Goal: Task Accomplishment & Management: Use online tool/utility

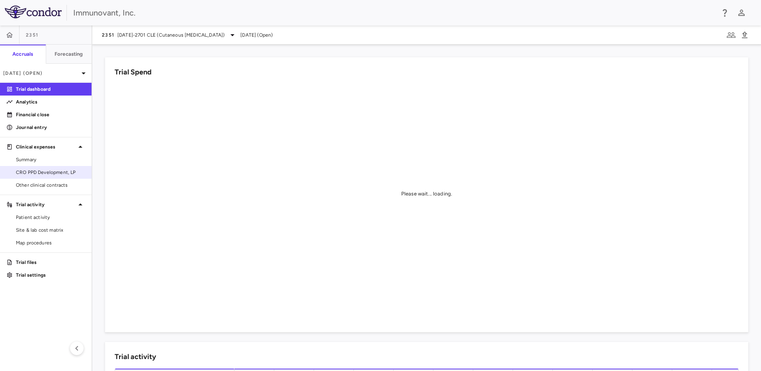
click at [45, 171] on span "CRO PPD Development, LP" at bounding box center [50, 172] width 69 height 7
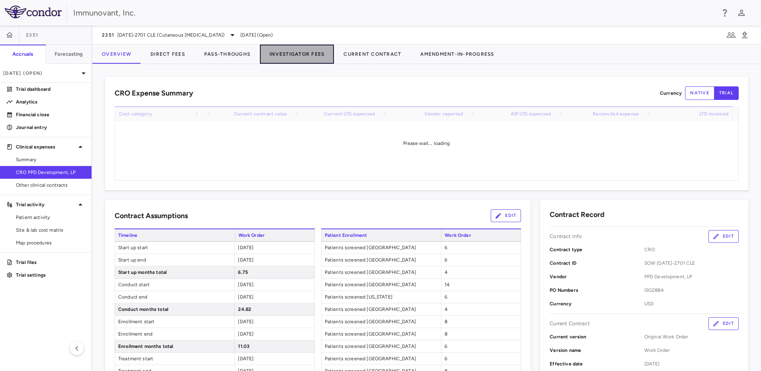
click at [284, 53] on button "Investigator Fees" at bounding box center [297, 54] width 74 height 19
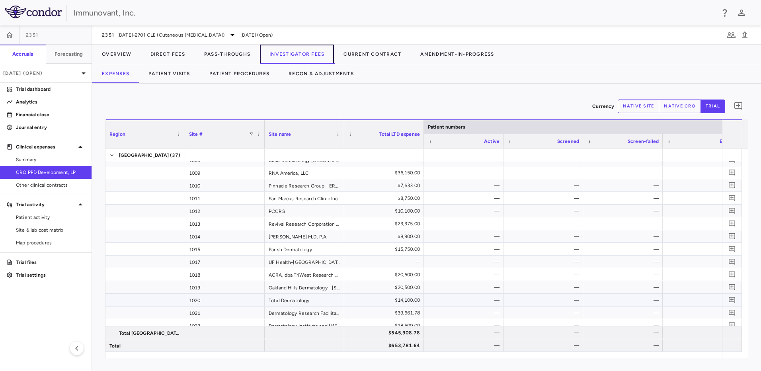
scroll to position [279, 0]
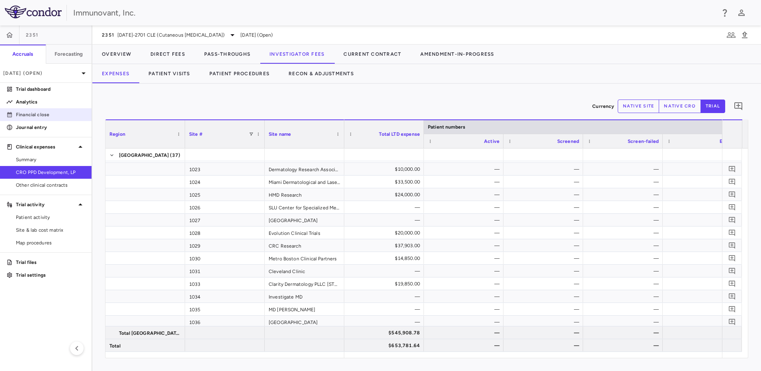
click at [40, 112] on p "Financial close" at bounding box center [50, 114] width 69 height 7
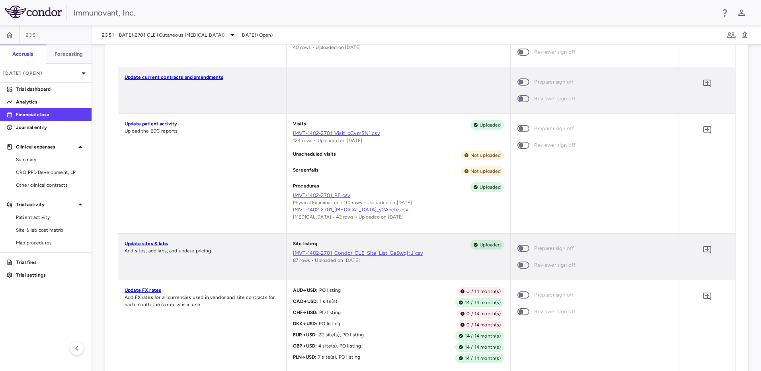
scroll to position [597, 0]
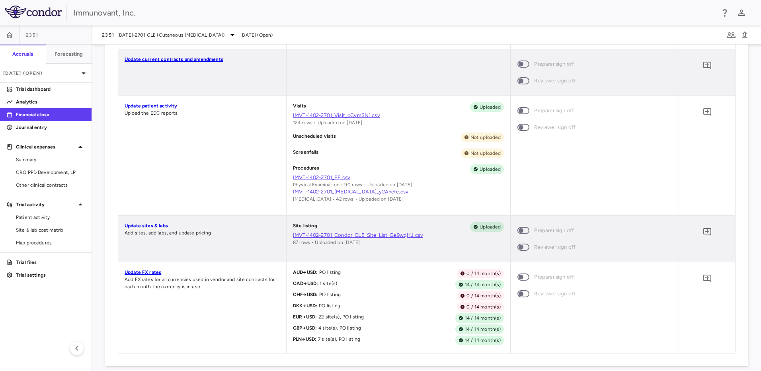
click at [156, 225] on link "Update sites & labs" at bounding box center [146, 226] width 43 height 6
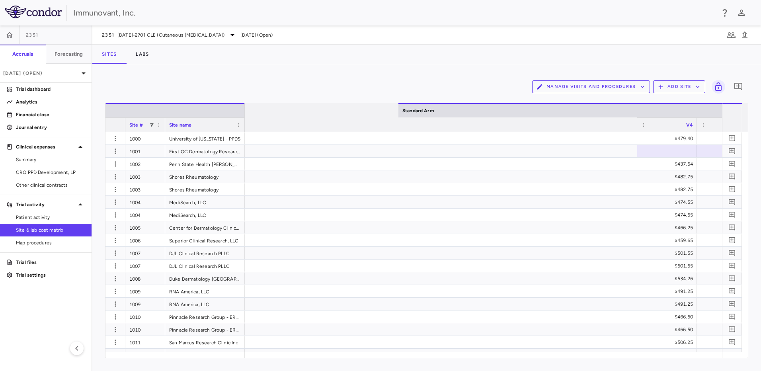
scroll to position [0, 1225]
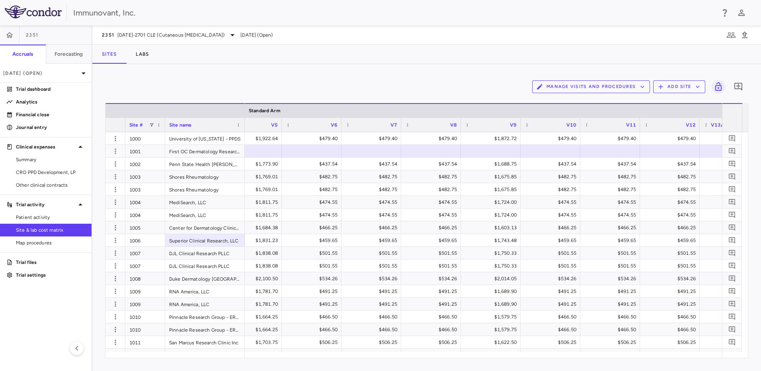
click at [449, 63] on div "Sites Labs" at bounding box center [426, 54] width 669 height 19
